Goal: Task Accomplishment & Management: Use online tool/utility

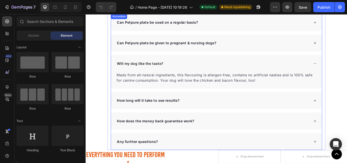
scroll to position [1966, 0]
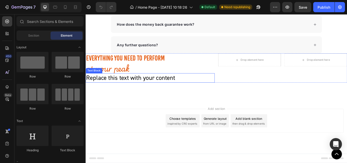
click at [124, 90] on div "Replace this text with your content" at bounding box center [161, 88] width 150 height 11
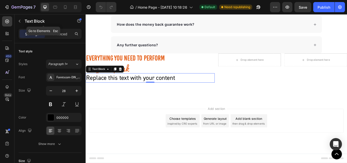
click at [18, 20] on icon "button" at bounding box center [20, 21] width 4 height 4
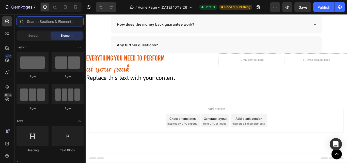
click at [43, 22] on input "text" at bounding box center [50, 21] width 67 height 10
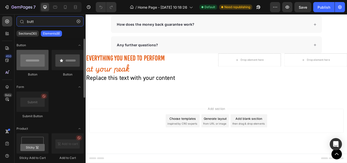
type input "butt"
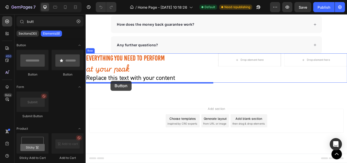
drag, startPoint x: 120, startPoint y: 76, endPoint x: 114, endPoint y: 92, distance: 16.2
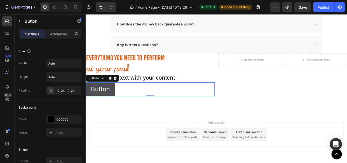
click at [97, 102] on p "Button" at bounding box center [103, 102] width 22 height 10
click at [106, 104] on p "Button" at bounding box center [103, 102] width 22 height 10
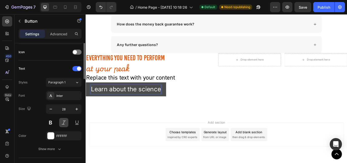
scroll to position [178, 0]
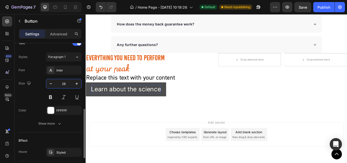
click at [64, 85] on input "28" at bounding box center [63, 83] width 17 height 9
paste input "0.25"
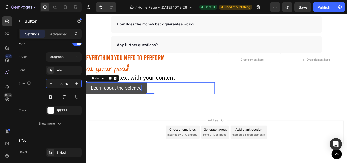
type input "20.25"
click at [61, 69] on div "Inter" at bounding box center [68, 70] width 24 height 5
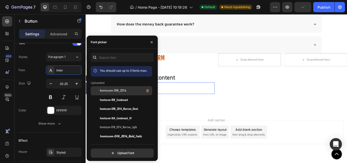
click at [120, 90] on span "fonntscom-DIN_2014" at bounding box center [113, 90] width 26 height 5
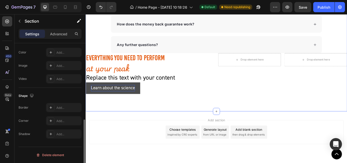
scroll to position [0, 0]
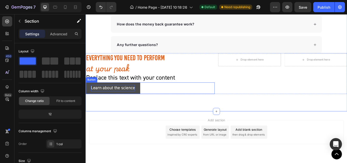
click at [88, 102] on button "Learn about the science" at bounding box center [117, 100] width 63 height 13
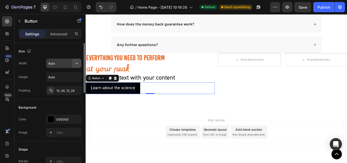
click at [76, 64] on icon "button" at bounding box center [76, 63] width 5 height 5
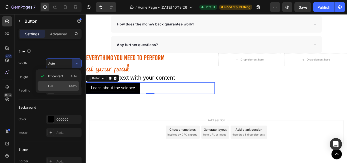
click at [61, 85] on p "Full 100%" at bounding box center [62, 86] width 29 height 5
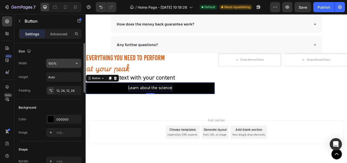
click at [66, 64] on input "100%" at bounding box center [63, 63] width 35 height 9
click at [77, 63] on icon "button" at bounding box center [77, 63] width 2 height 1
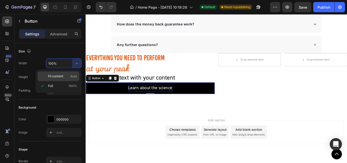
click at [57, 76] on span "Fit content" at bounding box center [55, 76] width 15 height 5
type input "Auto"
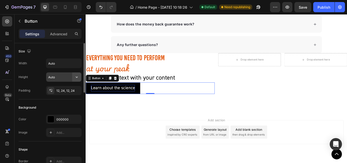
click at [77, 77] on icon "button" at bounding box center [77, 76] width 2 height 1
click at [40, 70] on div "Width Auto Height Auto Padding 12, 24, 12, 24" at bounding box center [50, 76] width 63 height 37
click at [55, 36] on p "Advanced" at bounding box center [58, 33] width 17 height 5
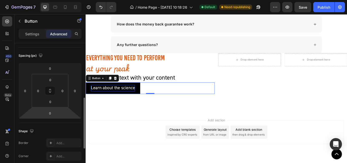
scroll to position [76, 0]
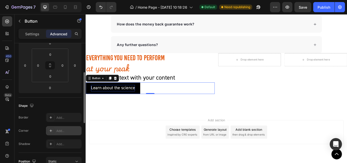
click at [58, 132] on div "Add..." at bounding box center [68, 130] width 24 height 5
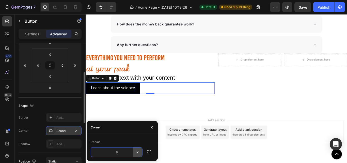
click at [138, 153] on icon "button" at bounding box center [137, 151] width 5 height 5
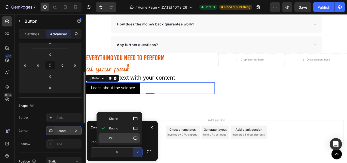
click at [135, 138] on icon at bounding box center [135, 137] width 5 height 5
type input "9999"
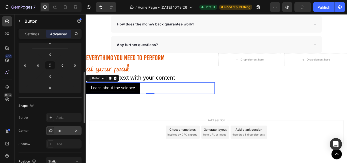
click at [42, 132] on div "Corner Pill" at bounding box center [50, 130] width 63 height 9
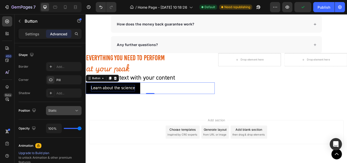
click at [62, 113] on div "Static" at bounding box center [63, 110] width 31 height 5
click at [41, 111] on div "Position Static" at bounding box center [50, 110] width 63 height 9
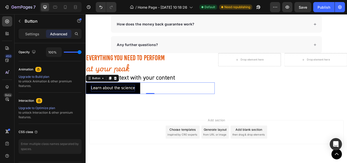
scroll to position [218, 0]
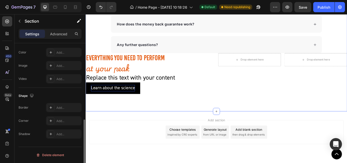
scroll to position [0, 0]
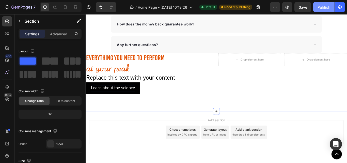
click at [321, 5] on div "Publish" at bounding box center [323, 7] width 13 height 5
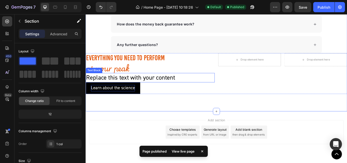
click at [147, 86] on div "Replace this text with your content" at bounding box center [161, 88] width 150 height 11
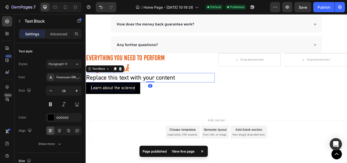
click at [147, 86] on div "Replace this text with your content" at bounding box center [161, 88] width 150 height 11
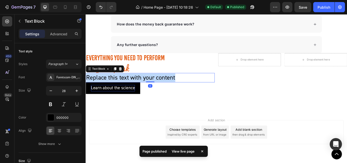
click at [147, 86] on p "Replace this text with your content" at bounding box center [160, 88] width 149 height 10
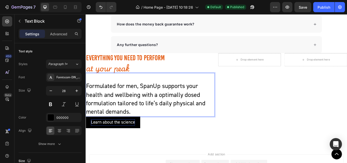
click at [88, 97] on p "Formulated for men, SpanUp supports your health and wellbeing with a optimally …" at bounding box center [160, 113] width 149 height 40
click at [87, 97] on p "Formulated for men, SpanUp supports your health and wellbeing with a optimally …" at bounding box center [160, 113] width 149 height 40
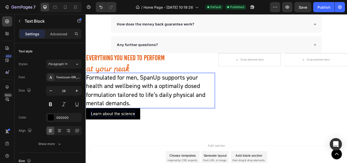
click at [116, 106] on p "Formulated for men, SpanUp supports your health and wellbeing with a optimally …" at bounding box center [160, 103] width 149 height 40
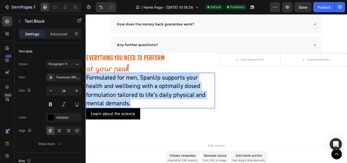
click at [116, 106] on p "Formulated for men, SpanUp supports your health and wellbeing with a optimally …" at bounding box center [160, 103] width 149 height 40
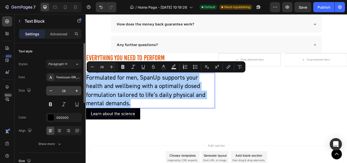
click at [62, 91] on input "28" at bounding box center [63, 90] width 17 height 9
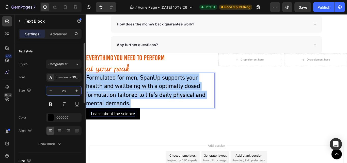
click at [62, 91] on input "28" at bounding box center [63, 90] width 17 height 9
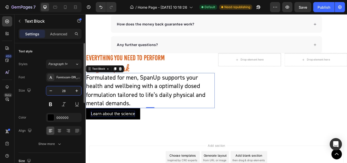
paste input "1"
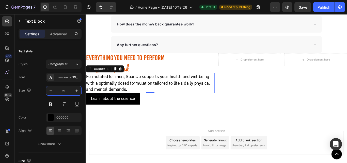
type input "21"
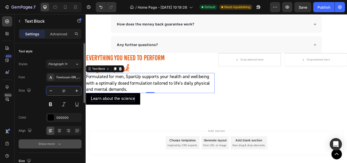
click at [60, 146] on button "Show more" at bounding box center [50, 143] width 63 height 9
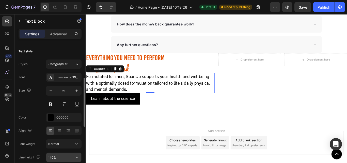
scroll to position [25, 0]
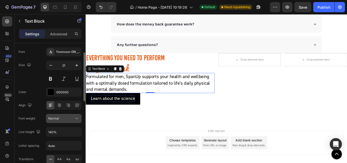
click at [66, 119] on div "Normal" at bounding box center [61, 118] width 26 height 5
click at [38, 112] on div "Font Fonntscom-DIN_2014 Size 21 Color 000000 Align Font weight Normal Line heig…" at bounding box center [50, 118] width 63 height 143
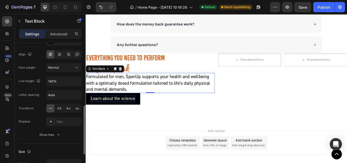
scroll to position [127, 0]
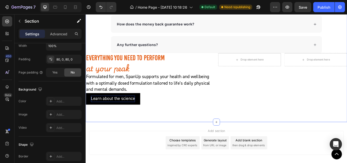
scroll to position [0, 0]
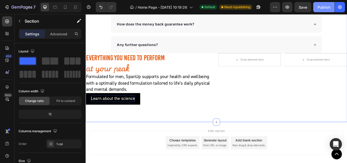
click at [325, 6] on div "Publish" at bounding box center [323, 7] width 13 height 5
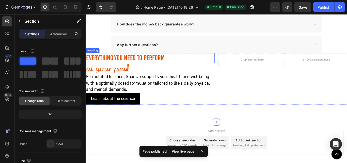
click at [130, 67] on p "EVERYTHING YOU NEED TO PERFORM" at bounding box center [160, 65] width 149 height 11
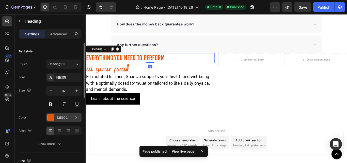
click at [56, 119] on div "E3560C" at bounding box center [64, 117] width 36 height 9
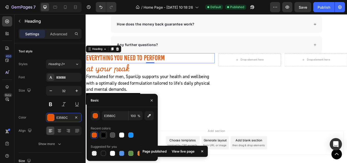
click at [104, 134] on div at bounding box center [103, 134] width 5 height 5
type input "000000"
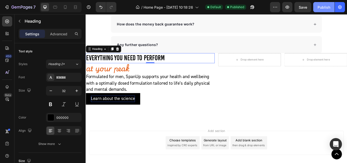
click at [328, 10] on button "Publish" at bounding box center [323, 7] width 21 height 10
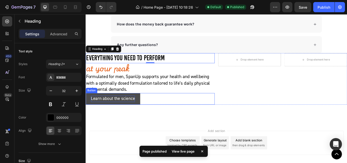
click at [146, 111] on button "Learn about the science" at bounding box center [117, 112] width 63 height 13
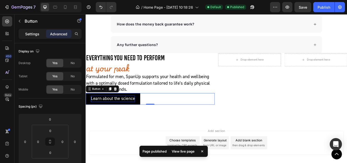
click at [36, 35] on p "Settings" at bounding box center [32, 33] width 14 height 5
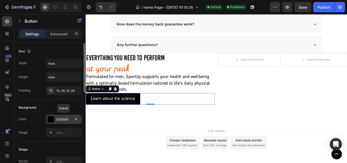
click at [51, 120] on div at bounding box center [50, 119] width 7 height 7
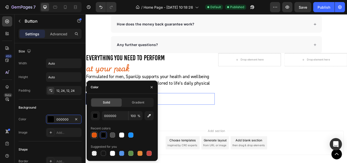
click at [92, 135] on div at bounding box center [94, 134] width 5 height 5
type input "E3560C"
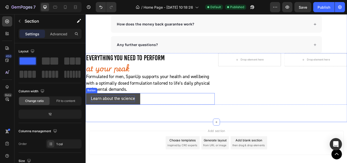
click at [145, 113] on button "Learn about the science" at bounding box center [117, 112] width 63 height 13
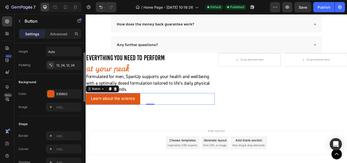
scroll to position [51, 0]
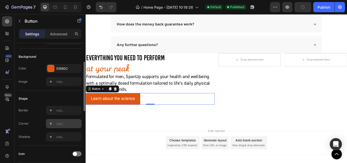
click at [51, 124] on icon at bounding box center [51, 123] width 4 height 4
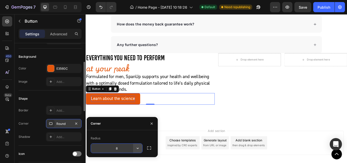
click at [139, 149] on icon "button" at bounding box center [137, 147] width 5 height 5
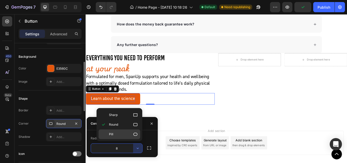
click at [135, 135] on icon at bounding box center [135, 133] width 5 height 5
type input "9999"
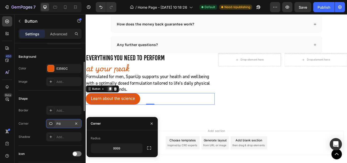
click at [115, 103] on icon at bounding box center [114, 101] width 4 height 4
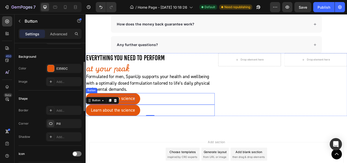
click at [93, 104] on div "Button" at bounding box center [92, 103] width 13 height 6
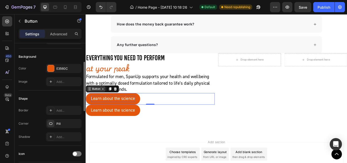
click at [99, 102] on div "Button" at bounding box center [97, 101] width 11 height 5
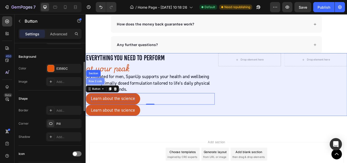
click at [96, 93] on div "Row 2 cols" at bounding box center [97, 92] width 18 height 3
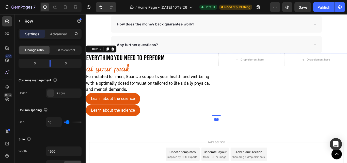
scroll to position [0, 0]
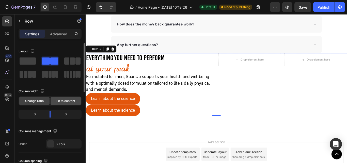
click at [61, 101] on span "Fit to content" at bounding box center [65, 100] width 19 height 5
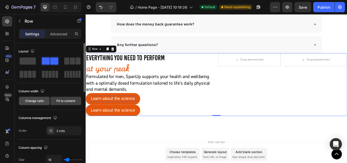
click at [30, 102] on span "Change ratio" at bounding box center [34, 100] width 19 height 5
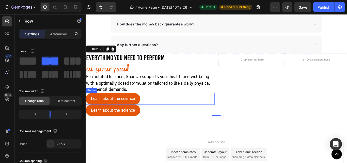
click at [93, 105] on div "Button" at bounding box center [92, 103] width 13 height 6
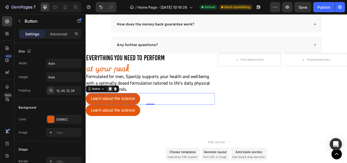
click at [114, 103] on icon at bounding box center [114, 101] width 4 height 4
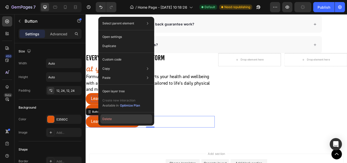
click at [140, 118] on button "Delete" at bounding box center [126, 118] width 52 height 9
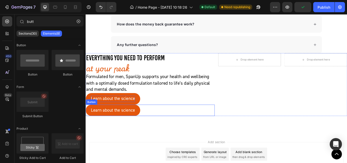
click at [155, 125] on div "Learn about the science Button" at bounding box center [161, 126] width 150 height 13
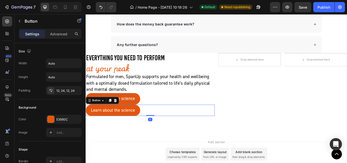
click at [233, 128] on div "Learn about the science Button 0" at bounding box center [161, 126] width 150 height 13
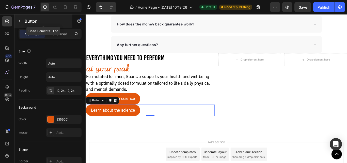
click at [20, 21] on icon "button" at bounding box center [20, 21] width 4 height 4
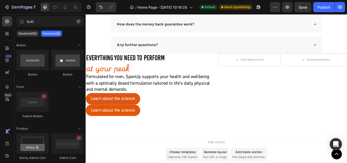
click at [51, 32] on p "Elements(8)" at bounding box center [51, 33] width 17 height 4
click at [38, 21] on input "butt" at bounding box center [50, 21] width 67 height 10
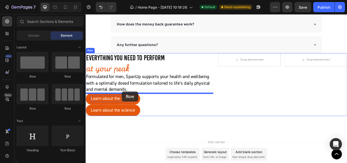
drag, startPoint x: 149, startPoint y: 76, endPoint x: 128, endPoint y: 104, distance: 35.3
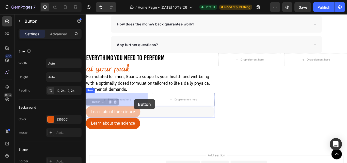
drag, startPoint x: 150, startPoint y: 127, endPoint x: 143, endPoint y: 114, distance: 14.9
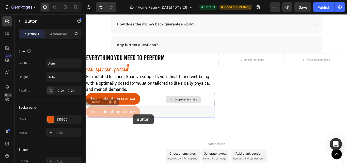
drag, startPoint x: 140, startPoint y: 131, endPoint x: 178, endPoint y: 113, distance: 41.1
click at [178, 113] on div "EVERYTHING YOU NEED TO PERFORM Heading at your peak Heading Formulated for men,…" at bounding box center [161, 97] width 150 height 75
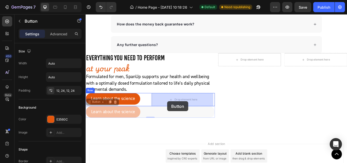
drag, startPoint x: 174, startPoint y: 126, endPoint x: 178, endPoint y: 119, distance: 8.2
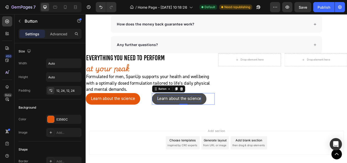
click at [188, 113] on p "Learn about the science" at bounding box center [194, 112] width 51 height 7
click at [209, 112] on p "Learn about the science" at bounding box center [194, 112] width 51 height 7
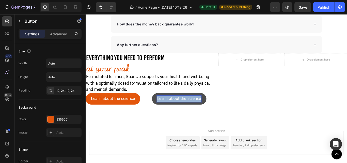
click at [209, 112] on p "Learn about the science" at bounding box center [194, 112] width 51 height 7
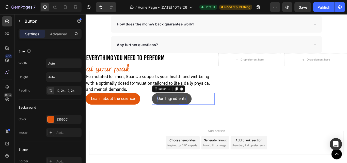
click at [206, 113] on button "Our Ingredients" at bounding box center [186, 112] width 46 height 13
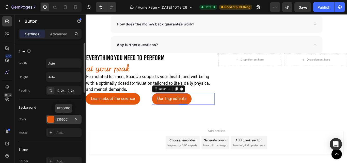
click at [52, 121] on div at bounding box center [50, 119] width 7 height 7
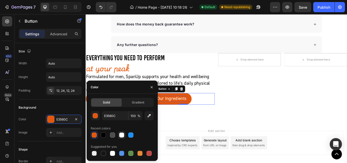
click at [123, 137] on div at bounding box center [121, 134] width 5 height 5
type input "FFFFFF"
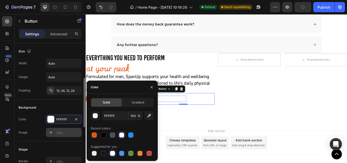
scroll to position [25, 0]
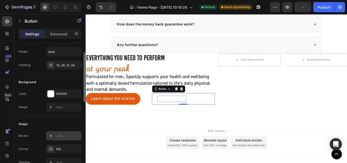
click at [67, 136] on div "Add..." at bounding box center [68, 136] width 24 height 5
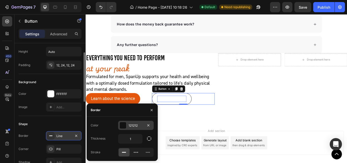
click at [122, 126] on div at bounding box center [123, 125] width 7 height 7
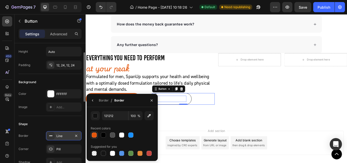
click at [93, 137] on div at bounding box center [94, 134] width 5 height 5
type input "E3560C"
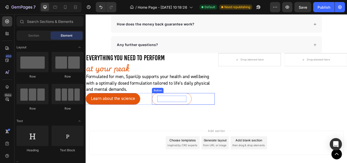
click at [181, 113] on p "Our Ingredients" at bounding box center [186, 112] width 34 height 7
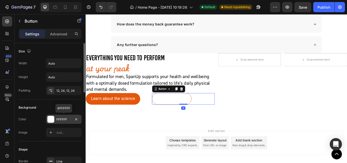
click at [52, 119] on div at bounding box center [50, 119] width 7 height 7
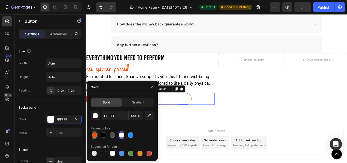
click at [94, 135] on div at bounding box center [94, 134] width 5 height 5
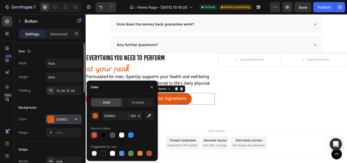
type input "FFFFFF"
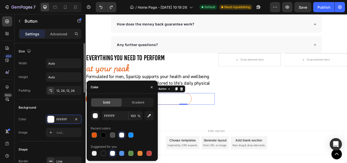
click at [72, 105] on div "Background" at bounding box center [50, 107] width 63 height 8
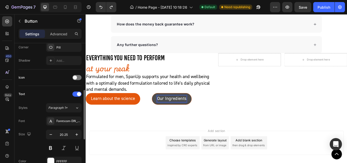
scroll to position [152, 0]
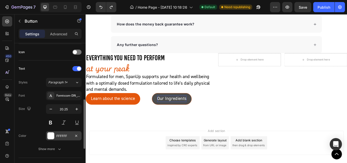
click at [51, 137] on div at bounding box center [50, 135] width 7 height 7
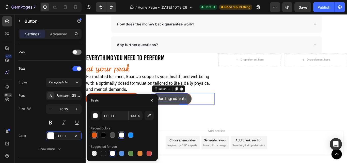
click at [95, 136] on div at bounding box center [94, 134] width 5 height 5
type input "E3560C"
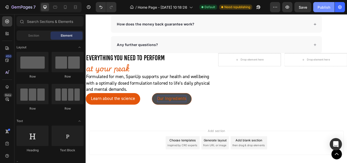
click at [329, 9] on div "Publish" at bounding box center [323, 7] width 13 height 5
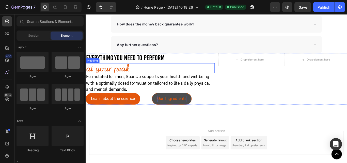
click at [115, 80] on h2 "at your peak" at bounding box center [161, 77] width 150 height 12
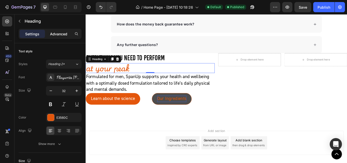
click at [53, 37] on div "Advanced" at bounding box center [58, 34] width 25 height 8
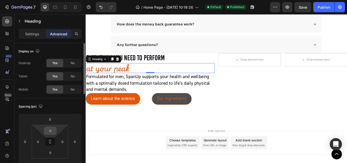
scroll to position [51, 0]
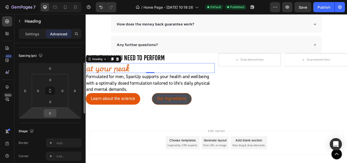
click at [52, 115] on input "0" at bounding box center [50, 113] width 10 height 8
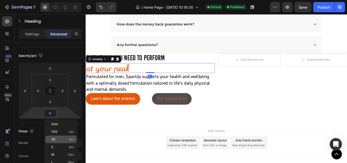
click at [56, 141] on div "XS 4px" at bounding box center [60, 139] width 31 height 8
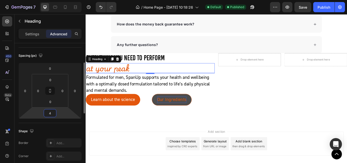
click at [51, 116] on input "4" at bounding box center [50, 113] width 10 height 8
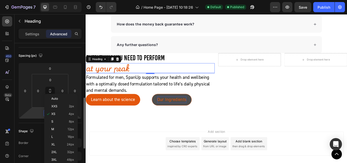
scroll to position [76, 0]
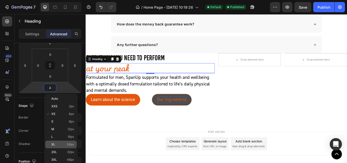
click at [58, 143] on p "XL 24px" at bounding box center [62, 144] width 23 height 4
type input "24"
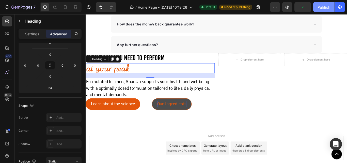
click at [321, 8] on div "Publish" at bounding box center [323, 7] width 13 height 5
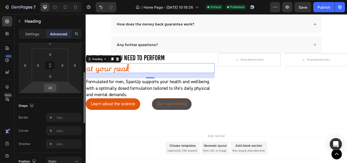
click at [51, 90] on input "24" at bounding box center [50, 88] width 10 height 8
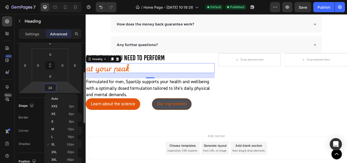
click at [51, 90] on input "24" at bounding box center [50, 88] width 10 height 8
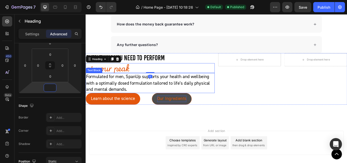
click at [131, 89] on p "Formulated for men, SpanUp supports your health and wellbeing with a optimally …" at bounding box center [160, 94] width 149 height 22
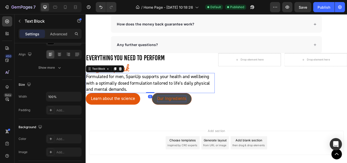
scroll to position [0, 0]
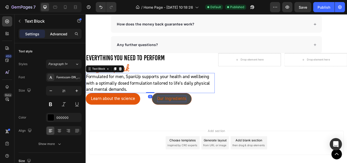
click at [56, 31] on p "Advanced" at bounding box center [58, 33] width 17 height 5
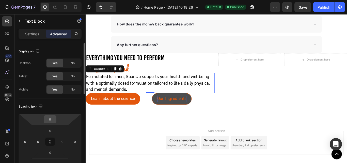
click at [52, 122] on input "0" at bounding box center [50, 119] width 10 height 8
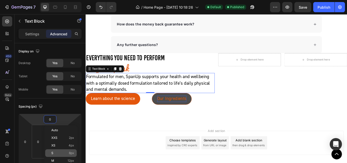
click at [55, 153] on p "S 8px" at bounding box center [62, 153] width 23 height 4
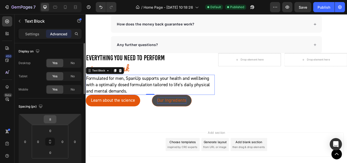
click at [54, 119] on input "8" at bounding box center [50, 119] width 10 height 8
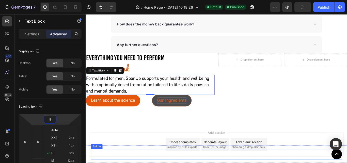
scroll to position [1994, 0]
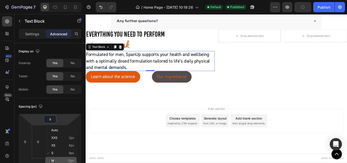
click at [55, 160] on p "M 12px" at bounding box center [62, 161] width 23 height 4
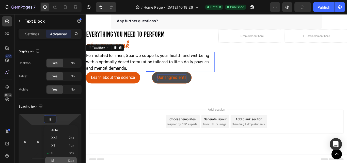
type input "12"
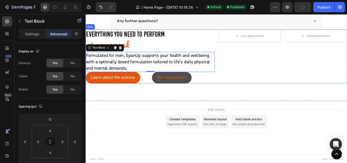
click at [277, 70] on div "Drop element here Drop element here Row" at bounding box center [315, 63] width 150 height 63
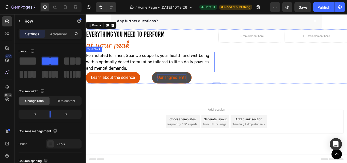
click at [138, 65] on p "Formulated for men, SpanUp supports your health and wellbeing with a optimally …" at bounding box center [160, 70] width 149 height 22
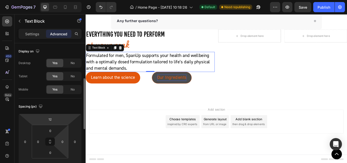
scroll to position [25, 0]
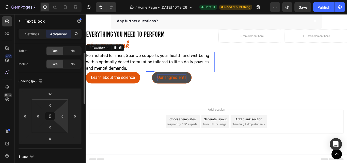
click at [56, 0] on html "7 / Home Page - [DATE] 10:18:26 Default Need republishing Preview Save Publish …" at bounding box center [173, 0] width 347 height 0
click at [55, 93] on div "12" at bounding box center [50, 94] width 13 height 8
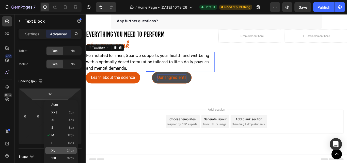
click at [56, 150] on p "XL 24px" at bounding box center [62, 151] width 23 height 4
type input "24"
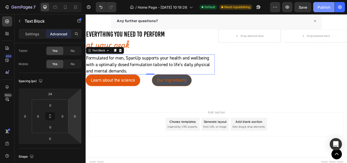
click at [328, 8] on div "Publish" at bounding box center [323, 7] width 13 height 5
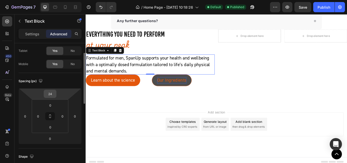
click at [54, 93] on input "24" at bounding box center [50, 94] width 10 height 8
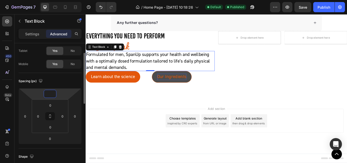
scroll to position [1992, 0]
type input "0"
click at [324, 8] on div "Publish" at bounding box center [323, 7] width 13 height 5
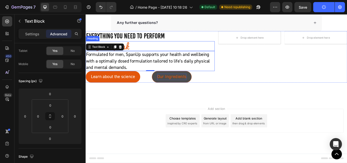
click at [140, 51] on h2 "at your peak" at bounding box center [161, 52] width 150 height 12
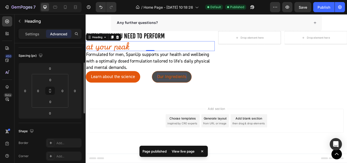
scroll to position [76, 0]
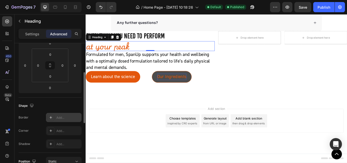
click at [64, 116] on div "Add..." at bounding box center [68, 117] width 24 height 5
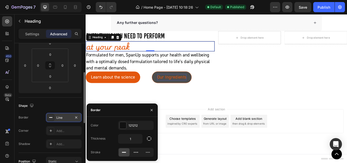
scroll to position [1992, 0]
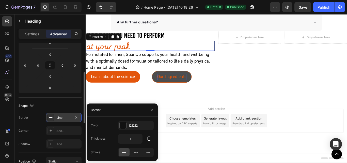
click at [64, 116] on div "Line" at bounding box center [63, 117] width 15 height 5
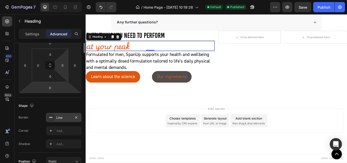
scroll to position [25, 0]
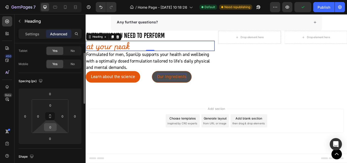
click at [50, 127] on input "0" at bounding box center [50, 127] width 10 height 8
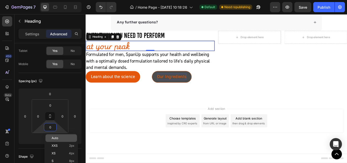
click at [60, 139] on p "Auto" at bounding box center [63, 138] width 23 height 4
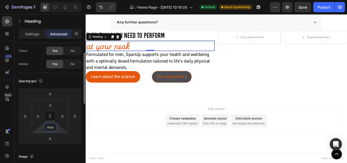
click at [50, 129] on input "Auto" at bounding box center [50, 127] width 10 height 8
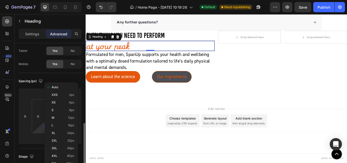
scroll to position [76, 0]
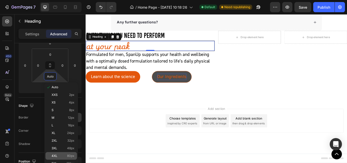
click at [60, 157] on p "4XL 80px" at bounding box center [63, 156] width 23 height 4
type input "80"
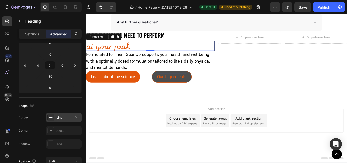
scroll to position [1994, 0]
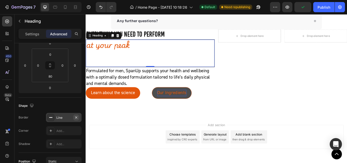
click at [77, 117] on icon "button" at bounding box center [76, 117] width 4 height 4
click at [54, 78] on input "80" at bounding box center [50, 76] width 10 height 8
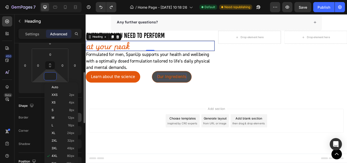
scroll to position [1992, 0]
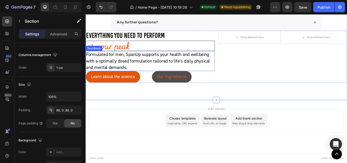
scroll to position [0, 0]
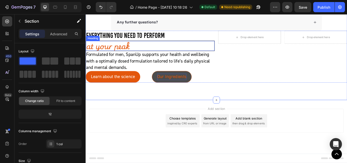
click at [120, 52] on h2 "at your peak" at bounding box center [161, 51] width 150 height 12
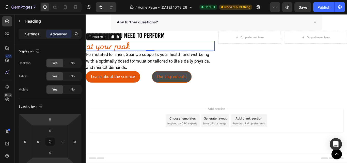
click at [37, 32] on p "Settings" at bounding box center [32, 33] width 14 height 5
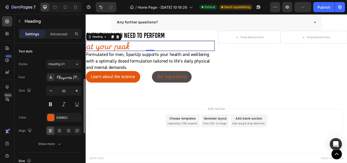
scroll to position [51, 0]
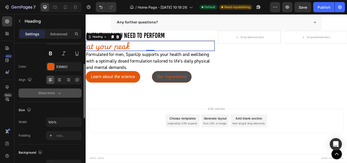
click at [47, 95] on div "Show more" at bounding box center [50, 92] width 24 height 5
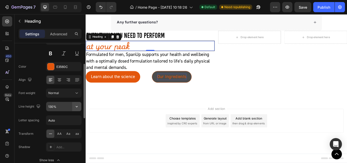
click at [76, 107] on icon "button" at bounding box center [77, 106] width 2 height 1
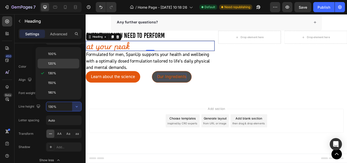
click at [52, 64] on span "120%" at bounding box center [52, 63] width 8 height 5
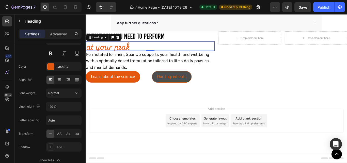
scroll to position [1991, 0]
click at [70, 109] on input "120%" at bounding box center [63, 106] width 35 height 9
click at [77, 108] on icon "button" at bounding box center [76, 106] width 5 height 5
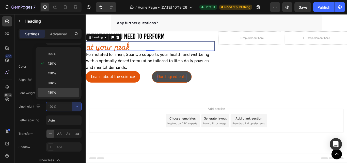
click at [52, 94] on span "180%" at bounding box center [52, 92] width 8 height 5
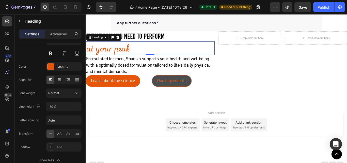
scroll to position [1994, 0]
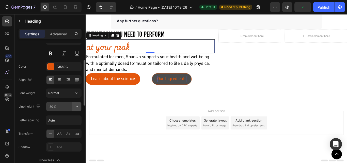
click at [77, 105] on icon "button" at bounding box center [76, 106] width 5 height 5
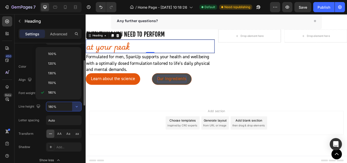
click at [61, 109] on input "180%" at bounding box center [63, 106] width 35 height 9
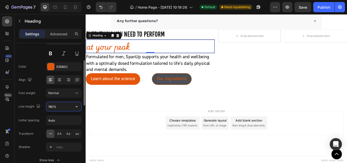
click at [52, 108] on input "180%" at bounding box center [63, 106] width 35 height 9
drag, startPoint x: 51, startPoint y: 106, endPoint x: 34, endPoint y: 107, distance: 17.5
click at [34, 107] on div "Line height 180%" at bounding box center [50, 107] width 63 height 10
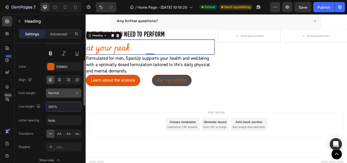
click at [70, 92] on div "Normal" at bounding box center [61, 93] width 26 height 5
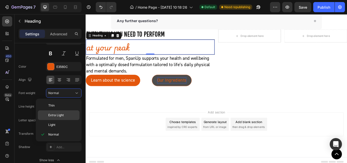
click at [61, 114] on span "Extra Light" at bounding box center [55, 115] width 15 height 5
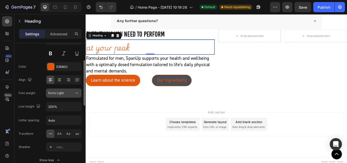
click at [63, 94] on span "Extra Light" at bounding box center [55, 93] width 15 height 4
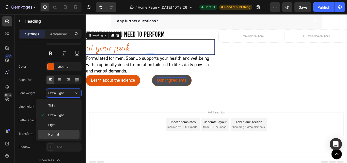
click at [58, 132] on span "Normal" at bounding box center [53, 134] width 11 height 5
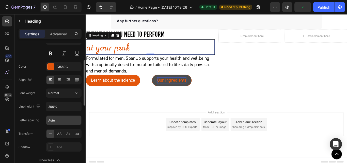
click at [63, 122] on input "Auto" at bounding box center [63, 120] width 35 height 9
click at [42, 111] on div "Font Playwrite ZA Size 32 Color E3560C Align Font weight Normal Line height 200…" at bounding box center [50, 93] width 63 height 143
click at [61, 106] on input "200%" at bounding box center [63, 106] width 35 height 9
click at [75, 106] on icon "button" at bounding box center [76, 106] width 5 height 5
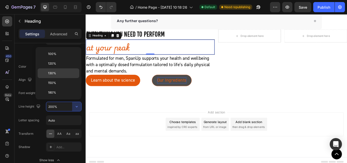
click at [58, 74] on p "130%" at bounding box center [62, 73] width 29 height 5
type input "130%"
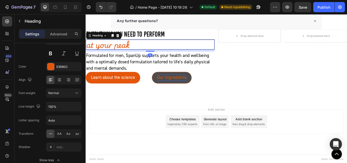
click at [160, 58] on div "EVERYTHING YOU NEED TO PERFORM Heading at your peak Heading 10 Formulated for m…" at bounding box center [161, 63] width 150 height 63
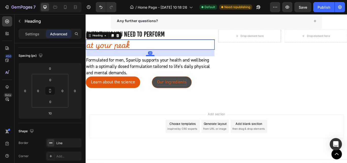
drag, startPoint x: 161, startPoint y: 57, endPoint x: 159, endPoint y: 63, distance: 5.6
click at [159, 63] on div at bounding box center [161, 63] width 10 height 2
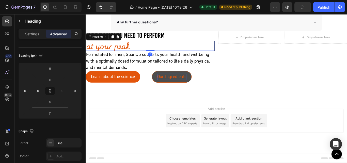
scroll to position [1992, 0]
drag, startPoint x: 159, startPoint y: 61, endPoint x: 158, endPoint y: 53, distance: 8.6
click at [158, 53] on div "at your peak Heading 0" at bounding box center [161, 51] width 150 height 12
type input "0"
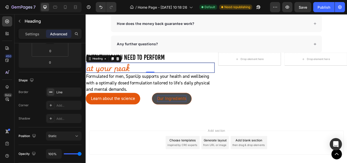
scroll to position [203, 0]
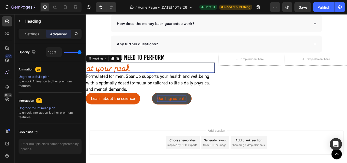
click at [129, 76] on h2 "at your peak" at bounding box center [161, 77] width 150 height 12
click at [100, 73] on p "at your peak" at bounding box center [160, 76] width 149 height 11
click at [139, 74] on p "at your peak" at bounding box center [160, 76] width 149 height 11
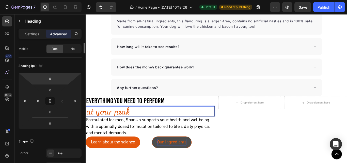
scroll to position [0, 0]
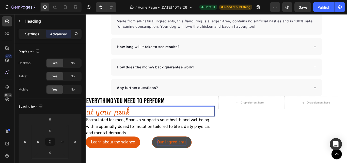
click at [32, 35] on p "Settings" at bounding box center [32, 33] width 14 height 5
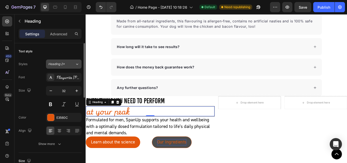
click at [73, 66] on button "Heading 2*" at bounding box center [64, 63] width 36 height 9
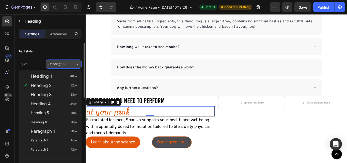
click at [73, 66] on div "Heading 2*" at bounding box center [61, 64] width 27 height 5
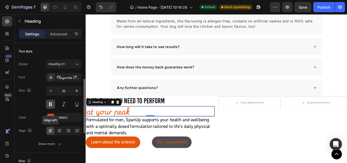
scroll to position [25, 0]
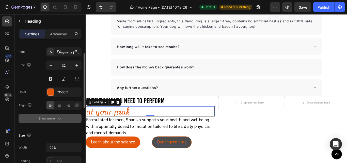
click at [55, 118] on div "Show more" at bounding box center [50, 118] width 24 height 5
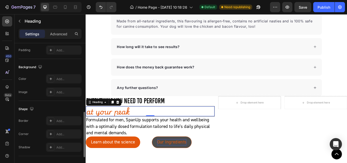
scroll to position [152, 0]
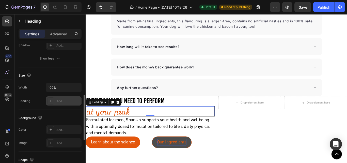
click at [59, 100] on div "Add..." at bounding box center [68, 101] width 24 height 5
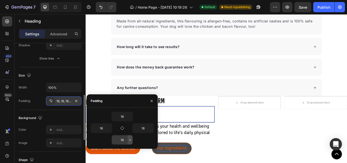
click at [128, 141] on icon "button" at bounding box center [130, 140] width 4 height 4
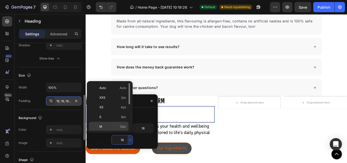
click at [109, 126] on p "M 12px" at bounding box center [112, 126] width 27 height 5
type input "12"
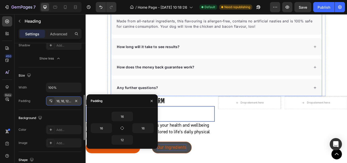
click at [205, 105] on div "Any further questions?" at bounding box center [238, 100] width 246 height 20
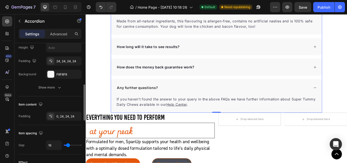
scroll to position [0, 0]
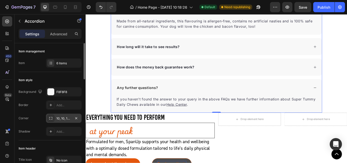
click at [65, 119] on div "10, 10, 10, 10" at bounding box center [63, 118] width 15 height 5
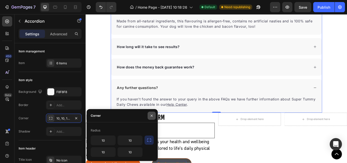
drag, startPoint x: 151, startPoint y: 117, endPoint x: 75, endPoint y: 121, distance: 76.3
click at [151, 117] on icon "button" at bounding box center [152, 115] width 4 height 4
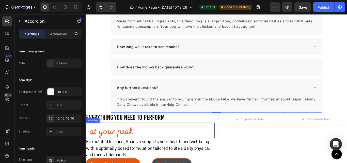
click at [110, 152] on p "at your peak" at bounding box center [161, 150] width 142 height 11
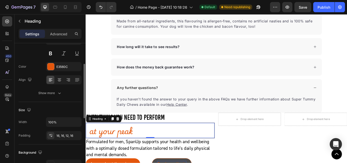
scroll to position [76, 0]
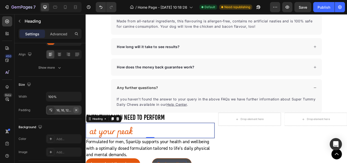
click at [77, 110] on icon "button" at bounding box center [76, 110] width 4 height 4
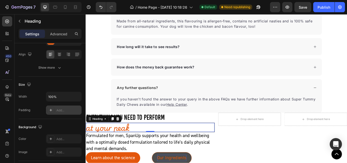
click at [59, 110] on div "Add..." at bounding box center [68, 110] width 24 height 5
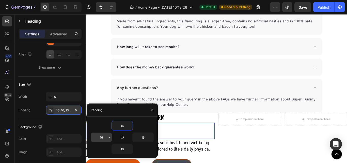
click at [104, 135] on input "16" at bounding box center [101, 137] width 21 height 9
click at [120, 126] on input "16" at bounding box center [122, 125] width 21 height 9
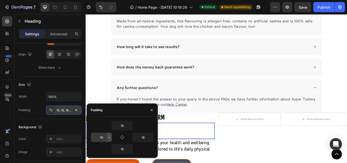
click at [109, 138] on icon "button" at bounding box center [109, 137] width 4 height 4
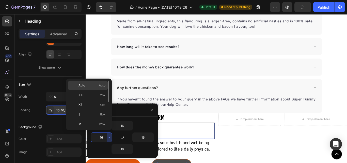
click at [85, 86] on span "Auto" at bounding box center [81, 85] width 7 height 5
type input "Auto"
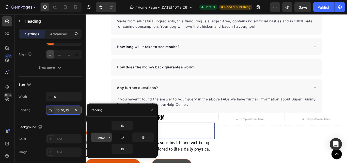
click at [103, 139] on input "Auto" at bounding box center [101, 137] width 21 height 9
click at [143, 137] on input "16" at bounding box center [143, 137] width 21 height 9
type input "0"
click at [143, 137] on input "16" at bounding box center [143, 137] width 21 height 9
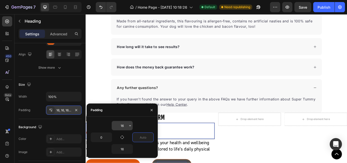
click at [125, 126] on input "16" at bounding box center [122, 125] width 21 height 9
type input "0"
click at [125, 126] on input "16" at bounding box center [122, 125] width 21 height 9
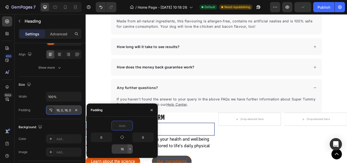
click at [130, 150] on icon "button" at bounding box center [130, 149] width 4 height 4
type input "0"
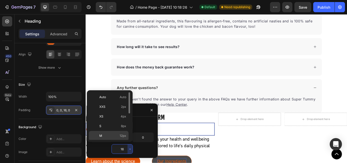
click at [105, 134] on p "M 12px" at bounding box center [112, 135] width 27 height 5
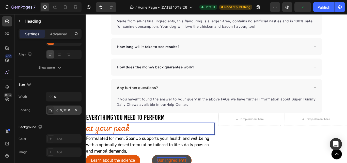
click at [65, 111] on div "0, 0, 12, 0" at bounding box center [63, 110] width 15 height 5
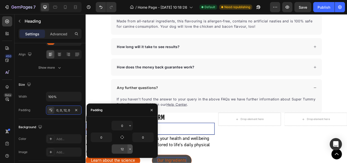
click at [131, 149] on icon "button" at bounding box center [130, 149] width 4 height 4
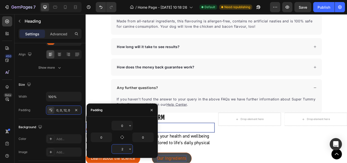
type input "20"
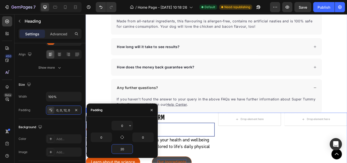
click at [269, 156] on div "Drop element here Drop element here Row" at bounding box center [315, 161] width 150 height 64
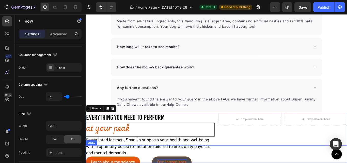
scroll to position [0, 0]
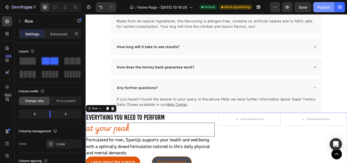
click at [326, 8] on div "Publish" at bounding box center [323, 7] width 13 height 5
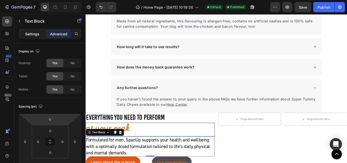
click at [33, 36] on p "Settings" at bounding box center [32, 33] width 14 height 5
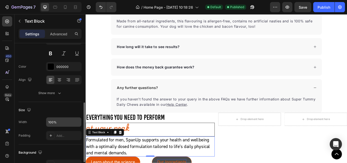
scroll to position [76, 0]
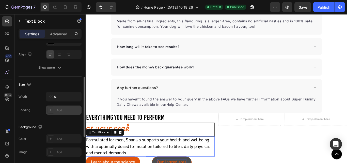
click at [62, 108] on div "Add..." at bounding box center [68, 110] width 24 height 5
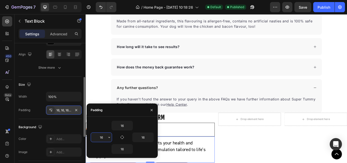
click at [99, 136] on input "16" at bounding box center [101, 137] width 21 height 9
click at [146, 139] on input "16" at bounding box center [143, 137] width 21 height 9
type input "0"
click at [146, 139] on input "16" at bounding box center [143, 137] width 21 height 9
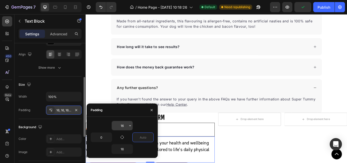
click at [123, 125] on input "16" at bounding box center [122, 125] width 21 height 9
type input "0"
click at [123, 125] on input "16" at bounding box center [122, 125] width 21 height 9
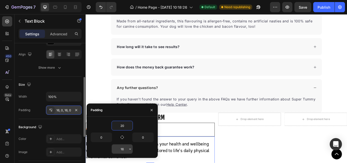
type input "20"
click at [125, 150] on input "16" at bounding box center [122, 148] width 21 height 9
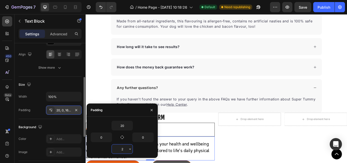
type input "20"
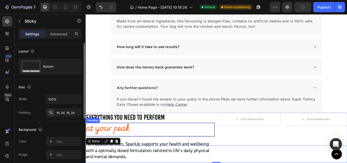
scroll to position [1941, 0]
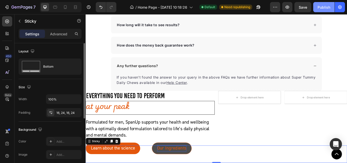
click at [324, 4] on button "Publish" at bounding box center [323, 7] width 21 height 10
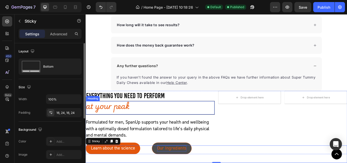
click at [172, 120] on p "at your peak" at bounding box center [161, 121] width 150 height 11
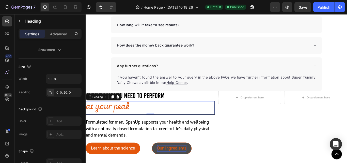
scroll to position [0, 0]
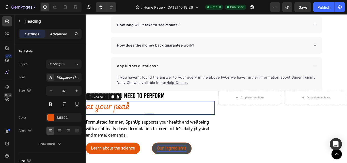
click at [57, 36] on p "Advanced" at bounding box center [58, 33] width 17 height 5
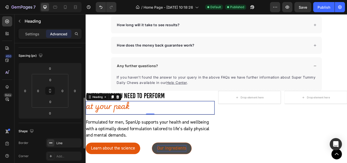
scroll to position [76, 0]
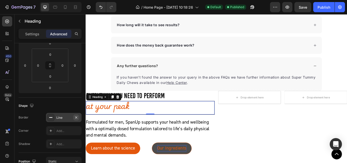
click at [76, 116] on icon "button" at bounding box center [76, 117] width 4 height 4
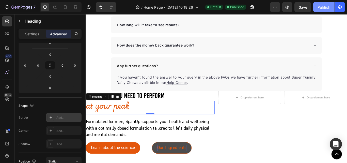
click at [321, 6] on div "Publish" at bounding box center [323, 7] width 13 height 5
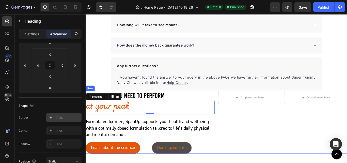
click at [276, 134] on div "Drop element here Drop element here Row" at bounding box center [315, 140] width 150 height 73
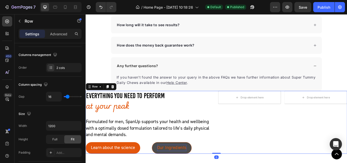
scroll to position [0, 0]
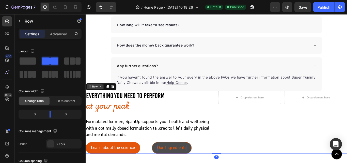
click at [94, 99] on div "Row" at bounding box center [96, 98] width 8 height 5
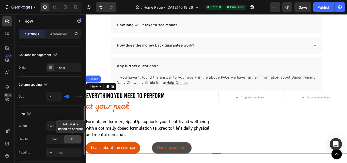
scroll to position [102, 0]
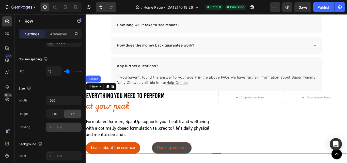
click at [64, 127] on div "Add..." at bounding box center [68, 127] width 24 height 5
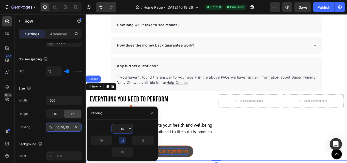
click at [121, 128] on input "16" at bounding box center [122, 128] width 21 height 9
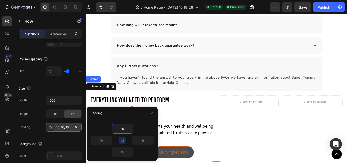
type input "20"
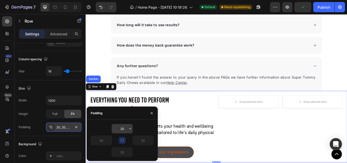
click at [126, 130] on input "20" at bounding box center [122, 128] width 21 height 9
click at [125, 130] on input "20" at bounding box center [122, 128] width 21 height 9
click at [142, 125] on div "20" at bounding box center [122, 129] width 63 height 10
click at [323, 8] on div "Publish" at bounding box center [323, 7] width 13 height 5
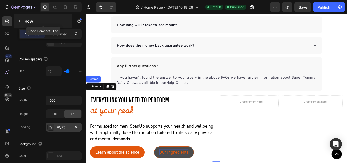
click at [18, 22] on icon "button" at bounding box center [20, 21] width 4 height 4
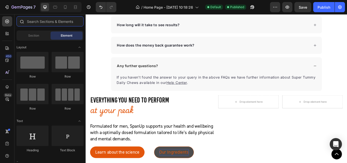
click at [36, 23] on input "text" at bounding box center [50, 21] width 67 height 10
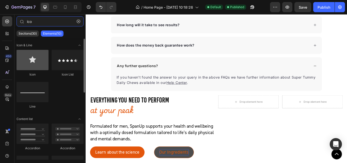
type input "ico"
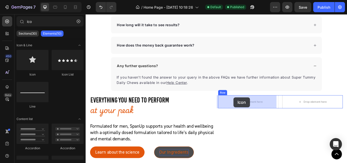
drag, startPoint x: 122, startPoint y: 78, endPoint x: 258, endPoint y: 111, distance: 139.7
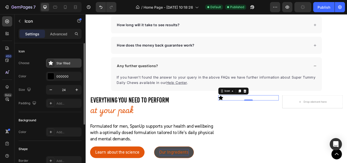
click at [61, 64] on div "Star filled" at bounding box center [68, 63] width 24 height 5
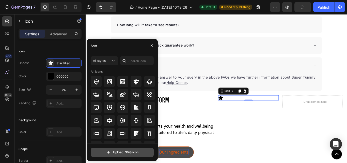
click at [122, 152] on input "file" at bounding box center [122, 152] width 62 height 9
click at [118, 152] on input "file" at bounding box center [122, 152] width 62 height 9
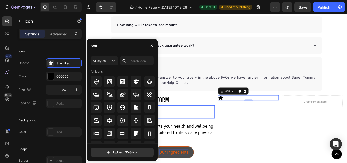
click at [206, 133] on h2 "at your peak" at bounding box center [163, 128] width 145 height 16
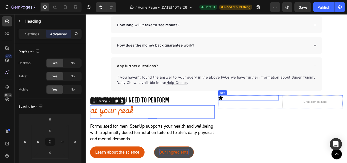
click at [241, 112] on icon at bounding box center [242, 111] width 5 height 5
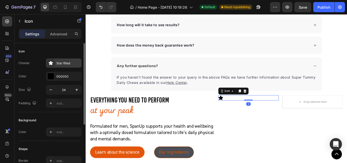
click at [55, 63] on div "Star filled" at bounding box center [64, 62] width 36 height 9
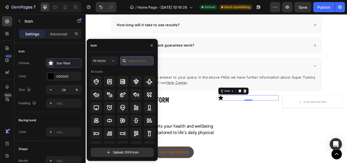
click at [134, 62] on input "text" at bounding box center [137, 60] width 34 height 9
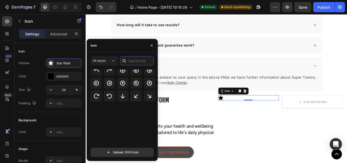
scroll to position [0, 0]
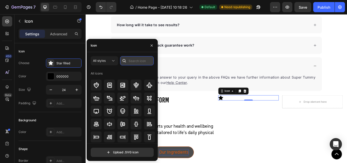
click at [135, 63] on input "text" at bounding box center [137, 60] width 34 height 9
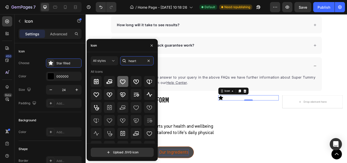
type input "heart"
click at [120, 85] on div at bounding box center [122, 81] width 11 height 11
click at [307, 112] on div "Icon 0" at bounding box center [275, 112] width 71 height 6
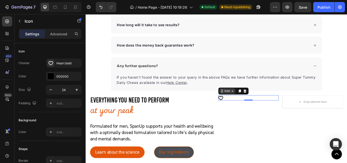
click at [246, 106] on div "Icon" at bounding box center [250, 104] width 18 height 6
click at [308, 111] on div "Icon 0 Drop element here Row" at bounding box center [312, 116] width 145 height 15
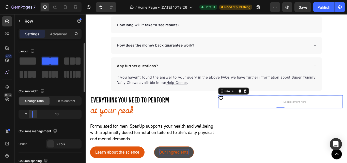
drag, startPoint x: 50, startPoint y: 114, endPoint x: 31, endPoint y: 114, distance: 18.8
click at [31, 114] on div at bounding box center [32, 113] width 9 height 7
drag, startPoint x: 34, startPoint y: 114, endPoint x: 18, endPoint y: 116, distance: 16.3
click at [268, 114] on div "Drop element here" at bounding box center [320, 116] width 129 height 15
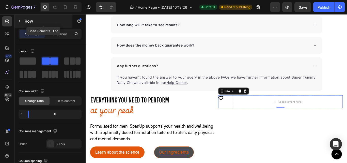
click at [21, 23] on icon "button" at bounding box center [20, 21] width 4 height 4
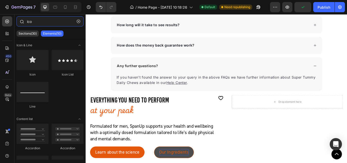
click at [34, 23] on input "ico" at bounding box center [50, 21] width 67 height 10
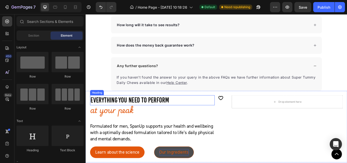
click at [114, 114] on p "EVERYTHING YOU NEED TO PERFORM" at bounding box center [163, 114] width 144 height 11
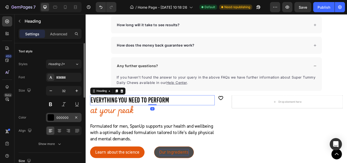
click at [52, 119] on div at bounding box center [50, 117] width 7 height 7
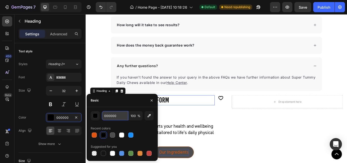
click at [117, 118] on input "000000" at bounding box center [115, 115] width 26 height 9
paste input "#193441"
type input "#193441"
click at [197, 128] on p "at your peak" at bounding box center [163, 125] width 145 height 11
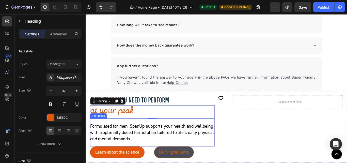
click at [125, 149] on p "Formulated for men, SpanUp supports your health and wellbeing with a optimally …" at bounding box center [163, 152] width 145 height 22
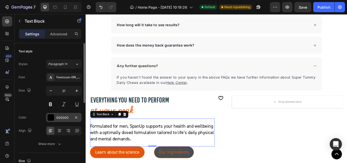
click at [63, 119] on div "000000" at bounding box center [63, 117] width 15 height 5
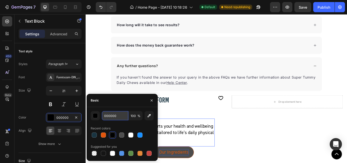
click at [111, 117] on input "000000" at bounding box center [115, 115] width 26 height 9
paste input "#193441"
type input "#193441"
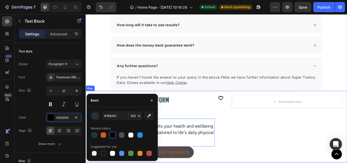
click at [278, 152] on div "Icon Drop element here Row" at bounding box center [312, 145] width 145 height 73
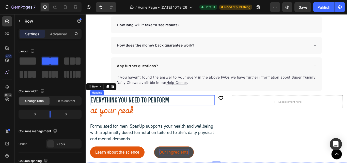
click at [129, 114] on p "EVERYTHING YOU NEED TO PERFORM" at bounding box center [163, 114] width 144 height 11
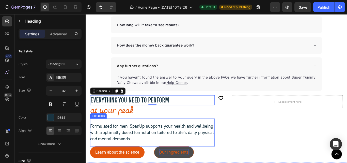
click at [138, 155] on p "Formulated for men, SpanUp supports your health and wellbeing with a optimally …" at bounding box center [163, 152] width 145 height 22
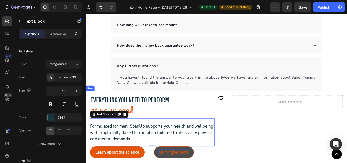
click at [279, 141] on div "Icon Drop element here Row" at bounding box center [312, 145] width 145 height 73
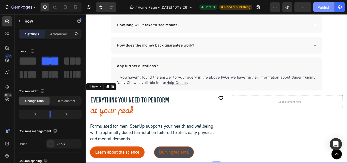
drag, startPoint x: 324, startPoint y: 9, endPoint x: 275, endPoint y: 1, distance: 49.3
click at [324, 9] on div "Publish" at bounding box center [323, 7] width 13 height 5
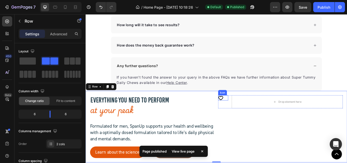
click at [245, 113] on div "Icon" at bounding box center [246, 112] width 12 height 6
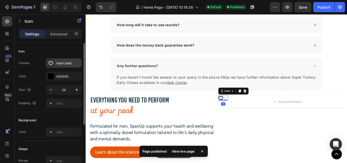
drag, startPoint x: 65, startPoint y: 64, endPoint x: 68, endPoint y: 67, distance: 4.5
click at [65, 64] on div "Heart bold" at bounding box center [68, 63] width 24 height 5
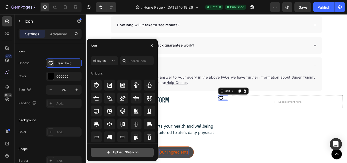
click at [120, 154] on input "file" at bounding box center [122, 152] width 62 height 9
type input "C:\fakepath\file.svg"
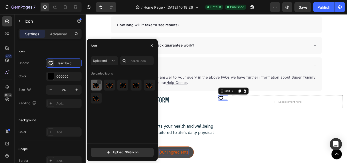
click at [94, 86] on img at bounding box center [96, 85] width 6 height 6
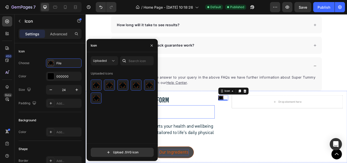
click at [193, 124] on p "at your peak" at bounding box center [163, 125] width 145 height 11
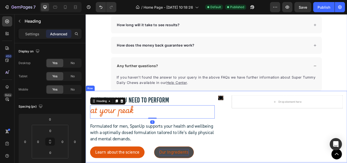
click at [270, 131] on div "Icon Drop element here Row" at bounding box center [312, 145] width 145 height 73
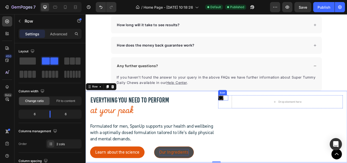
click at [244, 113] on icon at bounding box center [245, 114] width 2 height 2
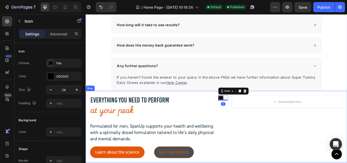
click at [277, 151] on div "Icon 0 Drop element here Row" at bounding box center [312, 145] width 145 height 73
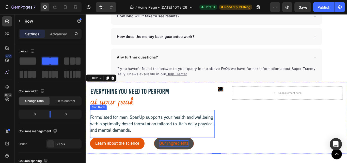
scroll to position [1967, 0]
